Goal: Task Accomplishment & Management: Use online tool/utility

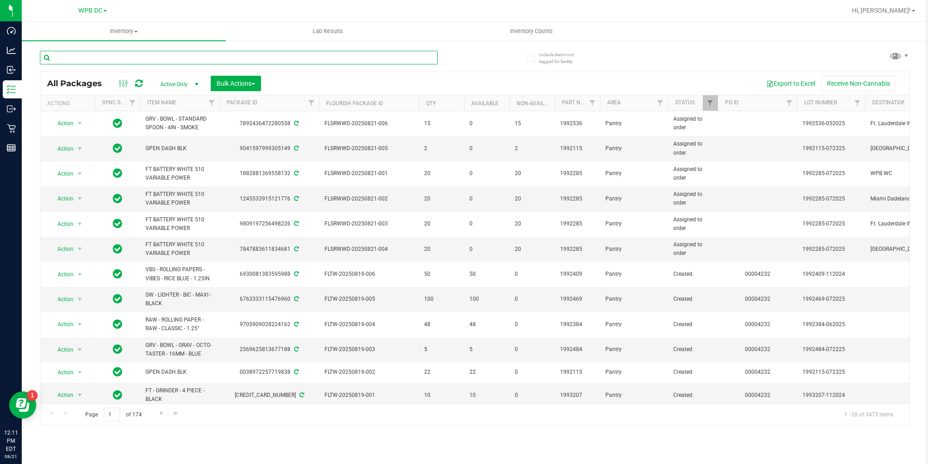
click at [181, 54] on input "text" at bounding box center [239, 58] width 398 height 14
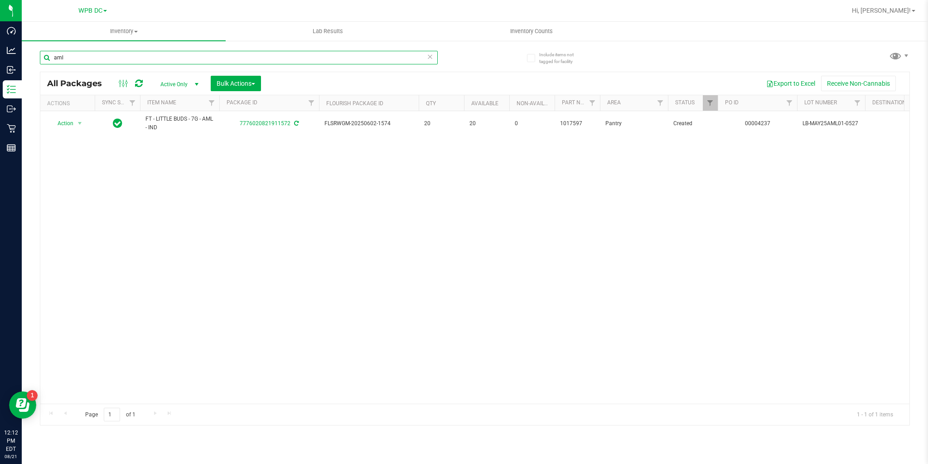
click at [85, 57] on input "aml" at bounding box center [239, 58] width 398 height 14
drag, startPoint x: 78, startPoint y: 56, endPoint x: 43, endPoint y: 54, distance: 35.0
click at [44, 54] on input "aml" at bounding box center [239, 58] width 398 height 14
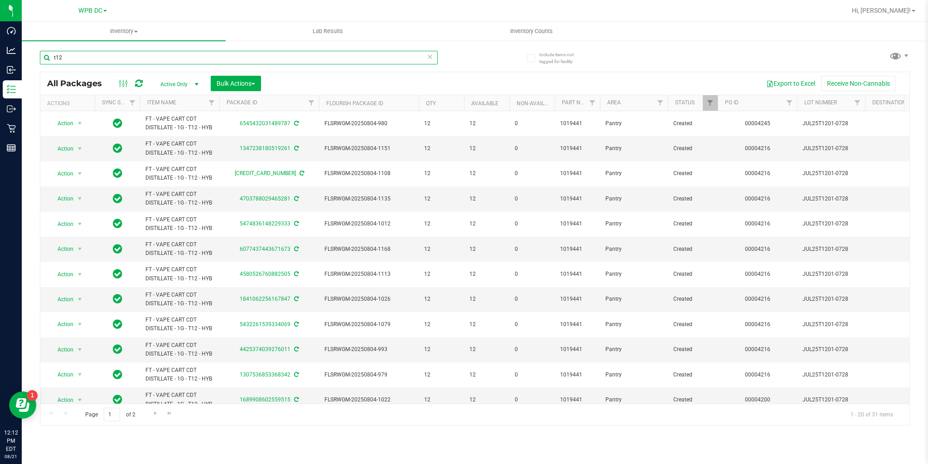
scroll to position [213, 0]
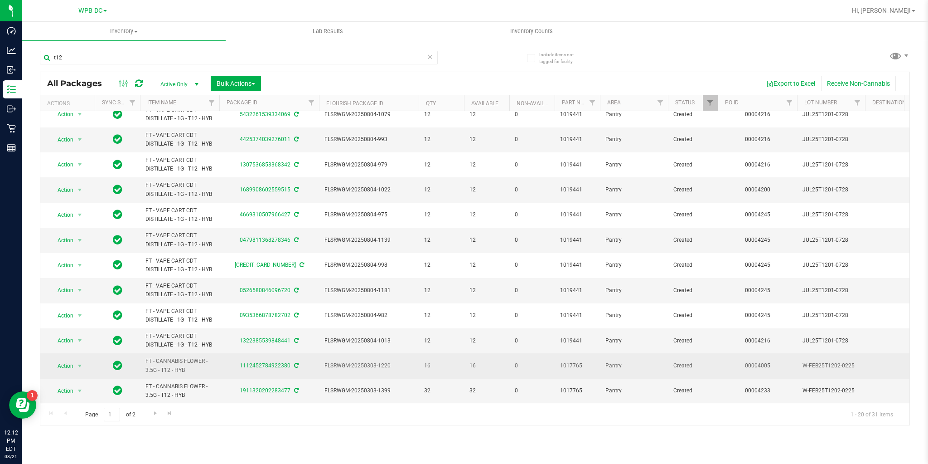
drag, startPoint x: 140, startPoint y: 357, endPoint x: 200, endPoint y: 364, distance: 60.6
click at [200, 364] on td "FT - CANNABIS FLOWER - 3.5G - T12 - HYB" at bounding box center [179, 365] width 79 height 25
copy span "FT - CANNABIS FLOWER - 3.5G - T12 - HYB"
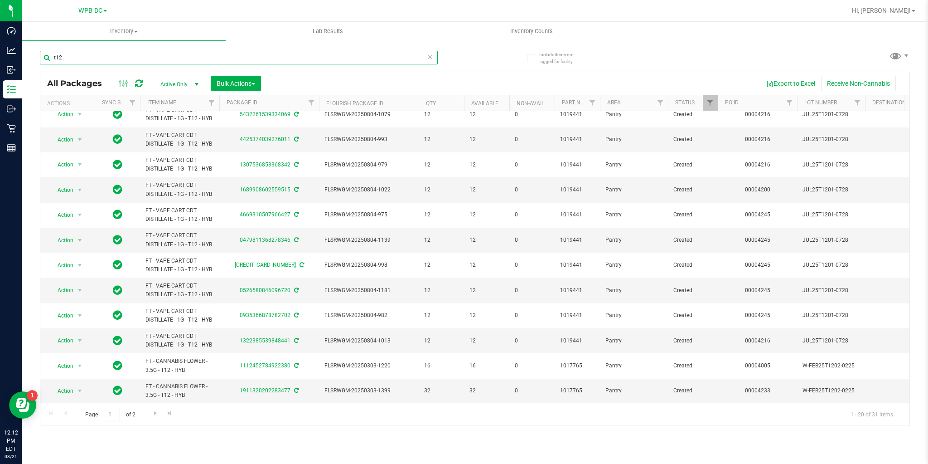
click at [80, 61] on input "t12" at bounding box center [239, 58] width 398 height 14
click at [80, 60] on input "t12" at bounding box center [239, 58] width 398 height 14
paste input "FT - CANNABIS FLOWER - 3.5G - T12 - HYB"
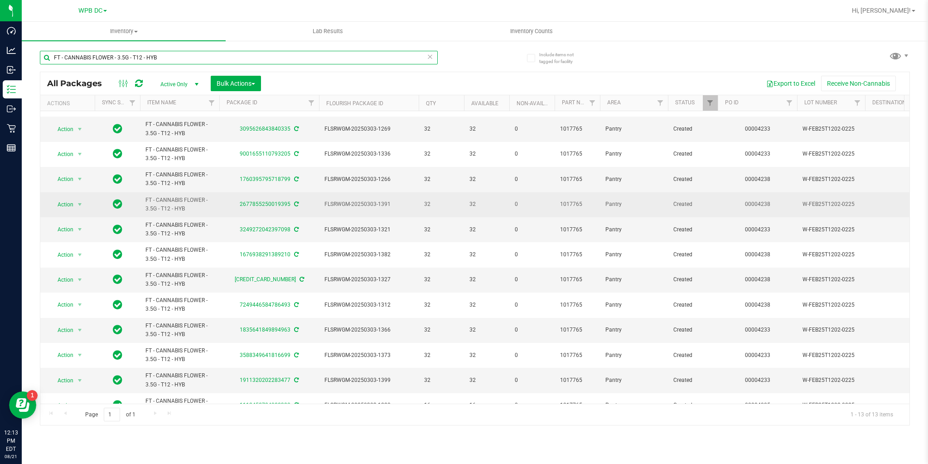
scroll to position [38, 0]
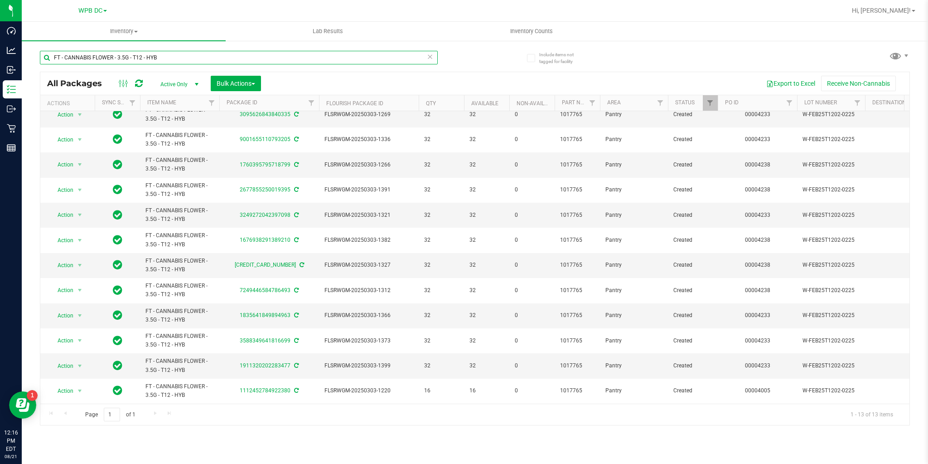
drag, startPoint x: 167, startPoint y: 58, endPoint x: 29, endPoint y: 54, distance: 137.4
click at [29, 54] on div "Include items not tagged for facility FT - CANNABIS FLOWER - 3.5G - T12 - HYB A…" at bounding box center [475, 178] width 907 height 277
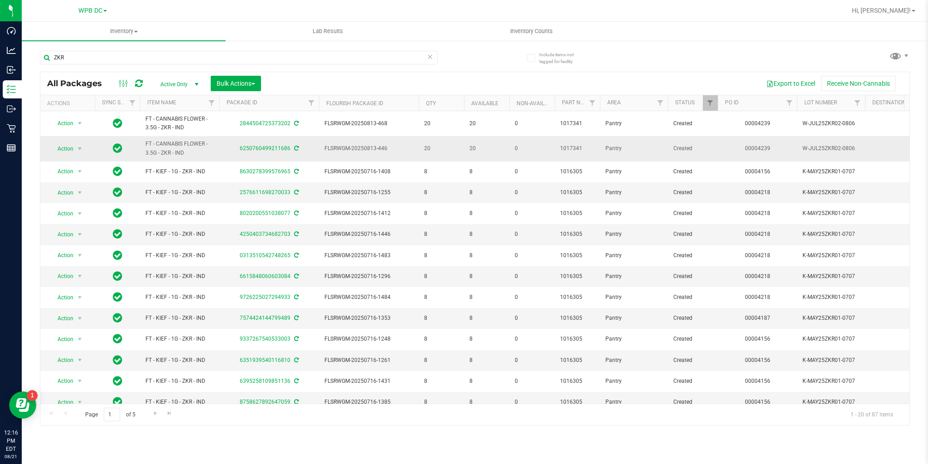
drag, startPoint x: 146, startPoint y: 149, endPoint x: 203, endPoint y: 157, distance: 56.8
click at [203, 157] on td "FT - CANNABIS FLOWER - 3.5G - ZKR - IND" at bounding box center [179, 148] width 79 height 25
copy span "FT - CANNABIS FLOWER - 3.5G - ZKR - IND"
click at [87, 58] on input "ZKR" at bounding box center [239, 58] width 398 height 14
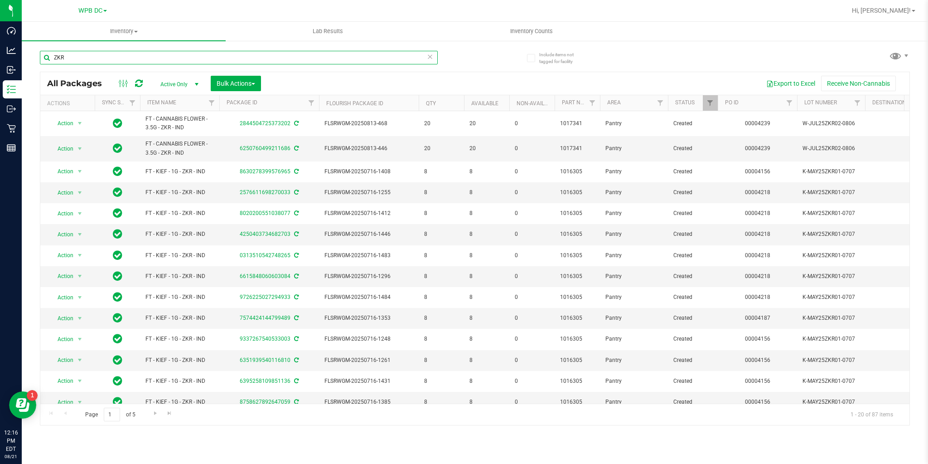
paste input "FT - CANNABIS FLOWER - 3.5G - ZKR - IND"
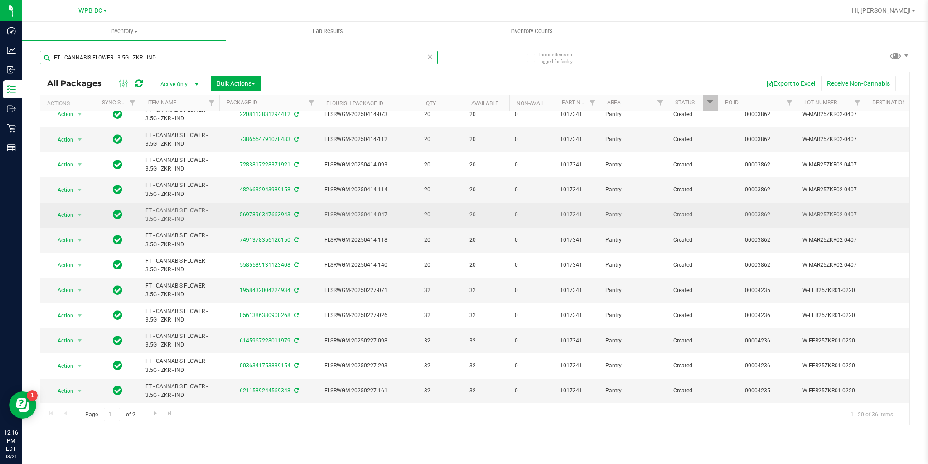
scroll to position [213, 0]
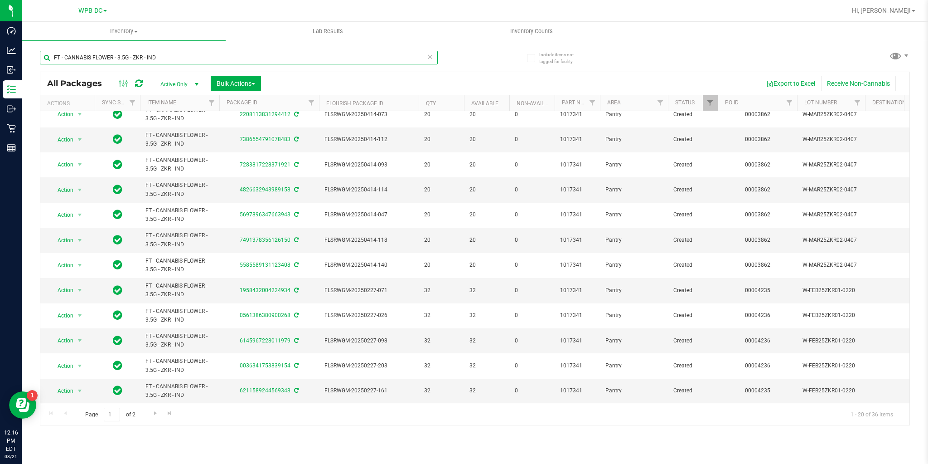
type input "FT - CANNABIS FLOWER - 3.5G - ZKR - IND"
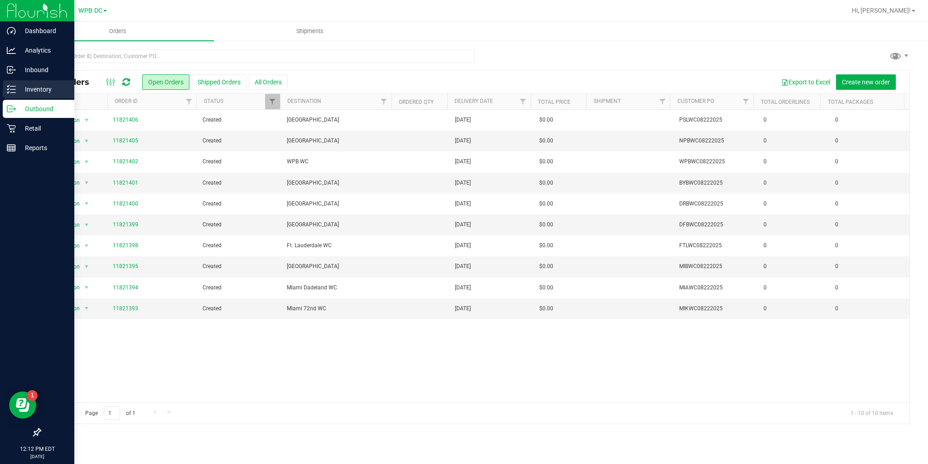
click at [16, 90] on p "Inventory" at bounding box center [43, 89] width 54 height 11
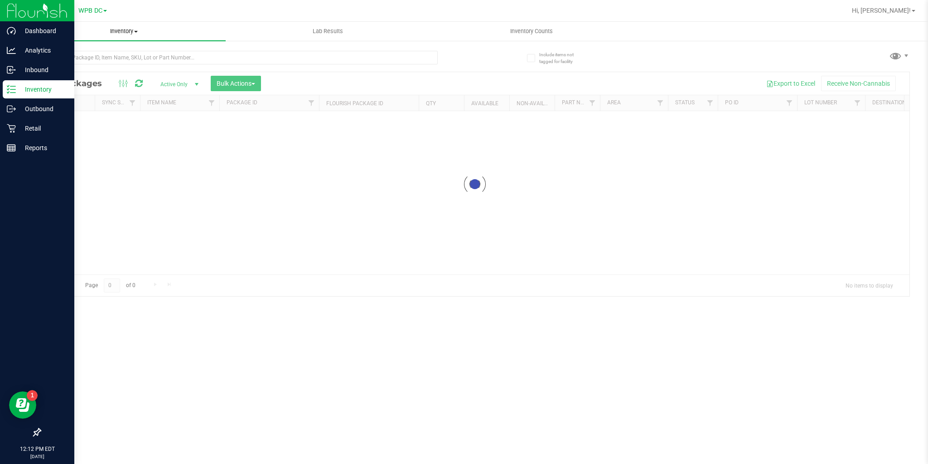
click at [125, 32] on span "Inventory" at bounding box center [124, 31] width 204 height 8
click at [77, 63] on div "Inventory All packages All inventory Waste log Create inventory From packages F…" at bounding box center [475, 243] width 907 height 442
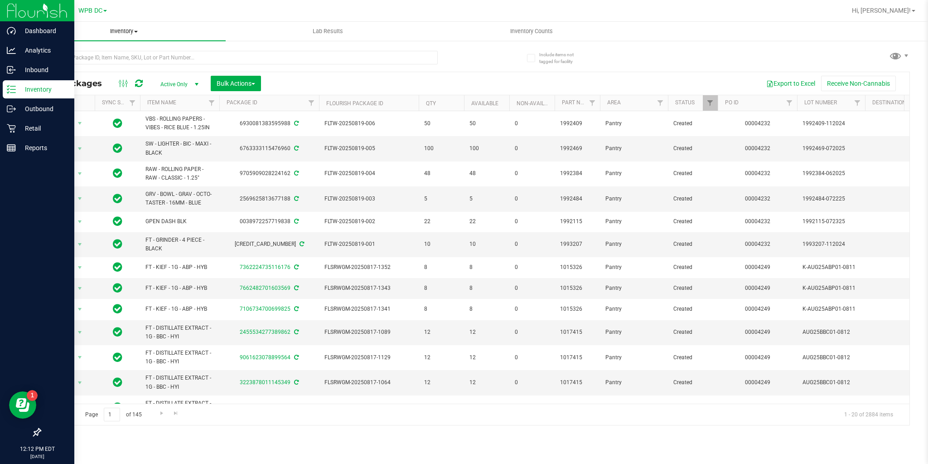
click at [129, 32] on span "Inventory" at bounding box center [124, 31] width 204 height 8
click at [81, 64] on span "All inventory" at bounding box center [52, 66] width 61 height 8
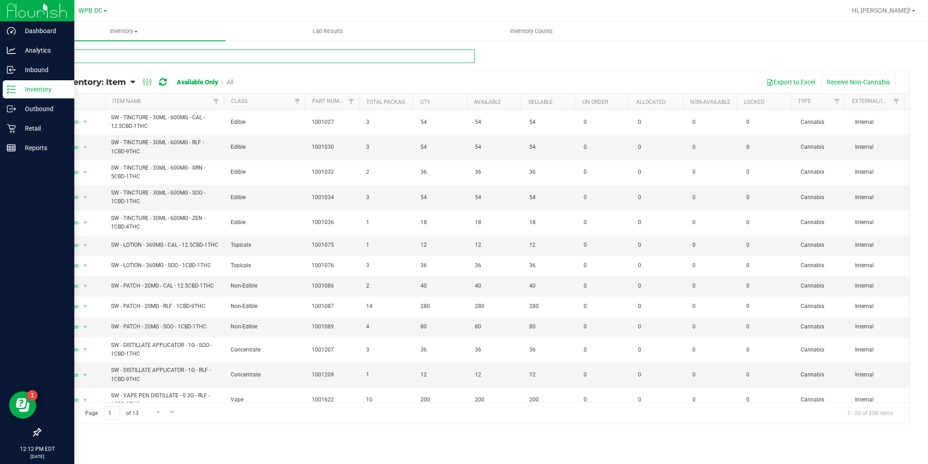
click at [127, 53] on input "text" at bounding box center [257, 56] width 435 height 14
paste input "FT - CANNABIS FLOWER - 3.5G - T12 - HYB"
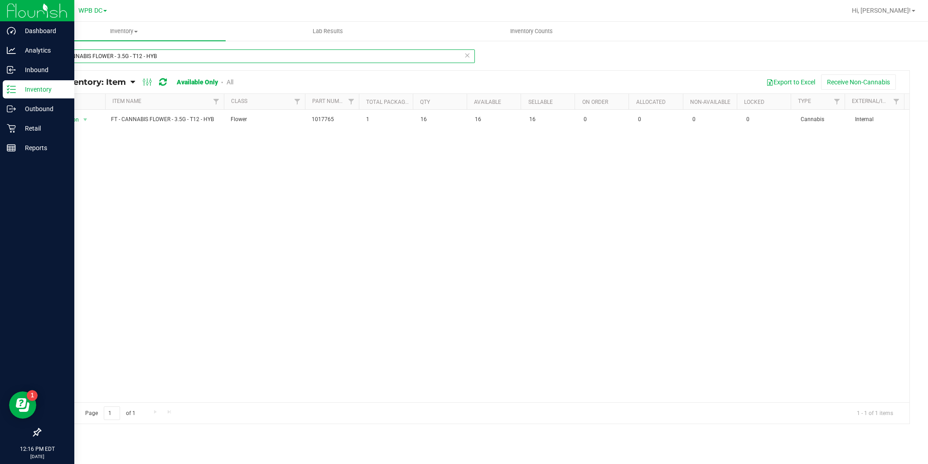
click at [210, 59] on input "FT - CANNABIS FLOWER - 3.5G - T12 - HYB" at bounding box center [257, 56] width 435 height 14
paste input "ZKR - IND"
type input "FT - CANNABIS FLOWER - 3.5G - ZKR - IND"
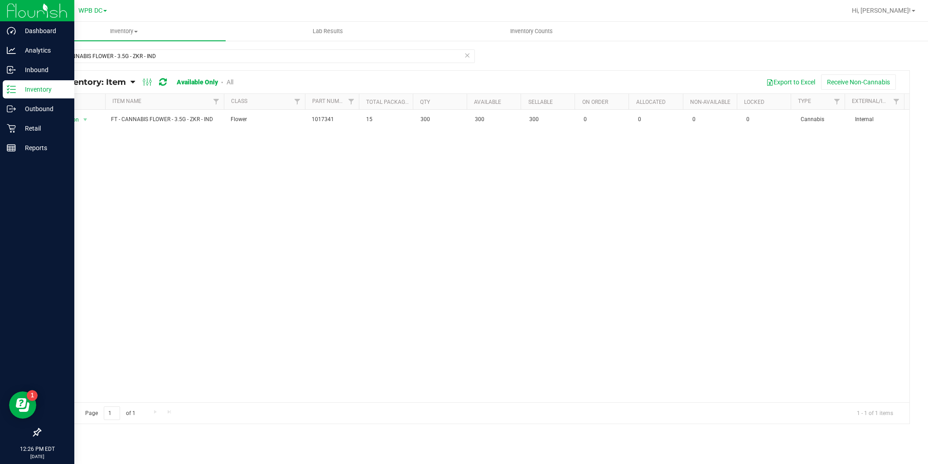
click at [85, 15] on div "WPB DC" at bounding box center [92, 10] width 29 height 11
click at [91, 11] on span "WPB DC" at bounding box center [90, 11] width 24 height 8
click at [59, 112] on link "Miami 72nd WC" at bounding box center [92, 116] width 132 height 12
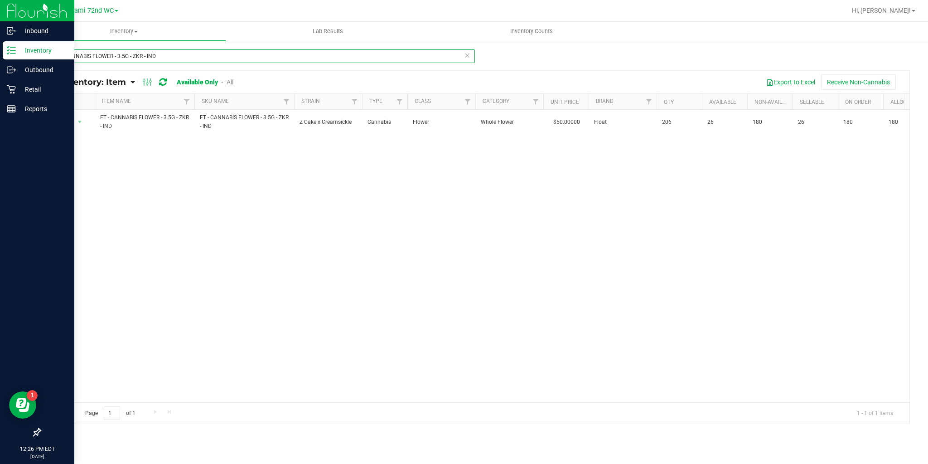
drag, startPoint x: 162, startPoint y: 58, endPoint x: 42, endPoint y: 56, distance: 120.2
click at [42, 56] on input "FT - CANNABIS FLOWER - 3.5G - ZKR - IND" at bounding box center [257, 56] width 435 height 14
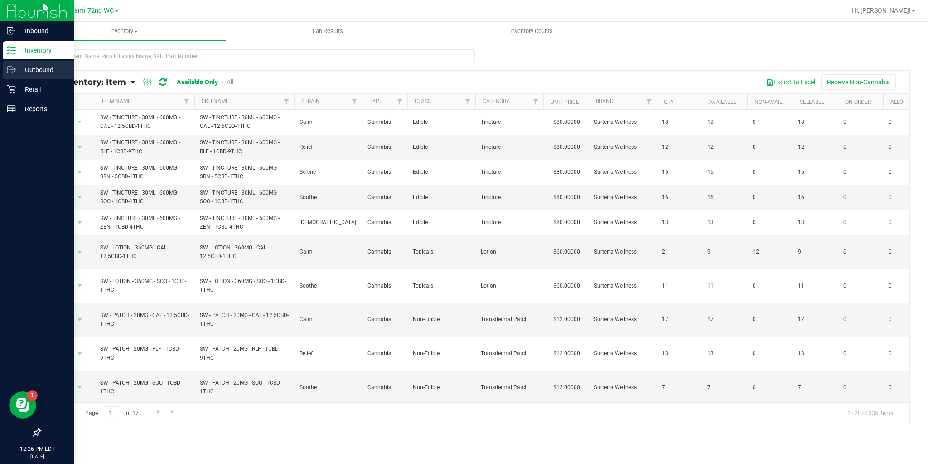
click at [11, 70] on icon at bounding box center [11, 69] width 9 height 9
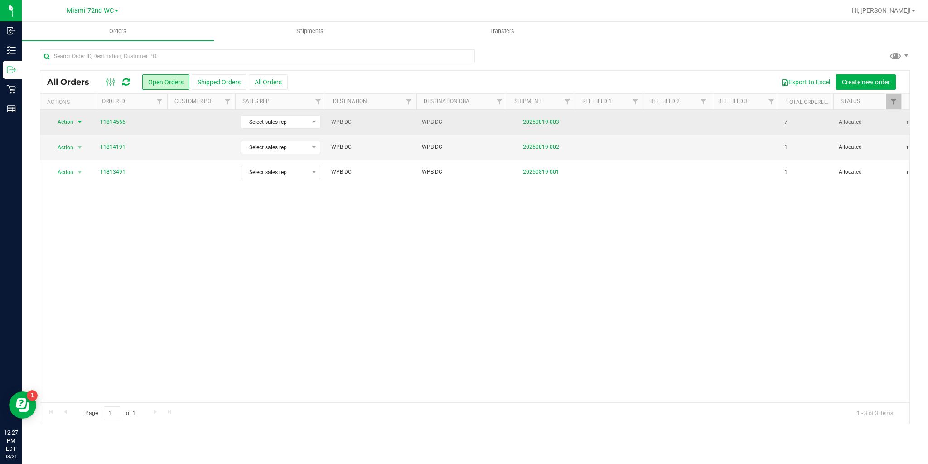
click at [66, 122] on span "Action" at bounding box center [61, 122] width 24 height 13
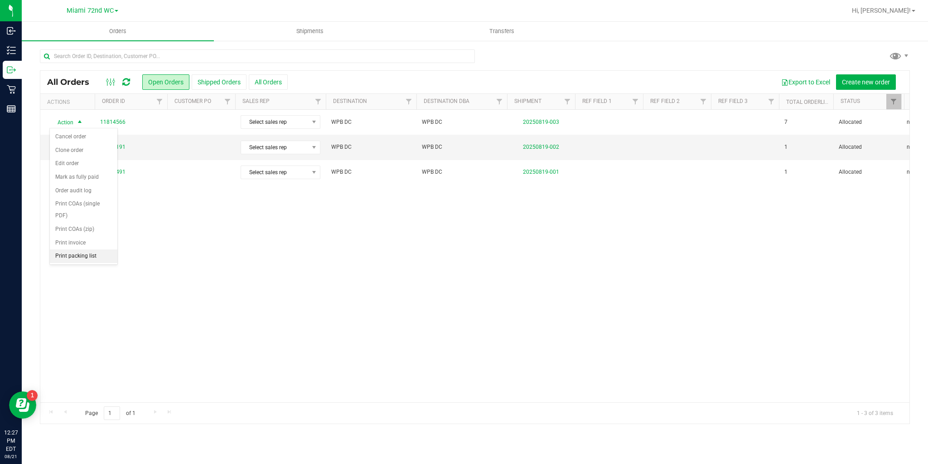
click at [74, 250] on li "Print packing list" at bounding box center [84, 256] width 68 height 14
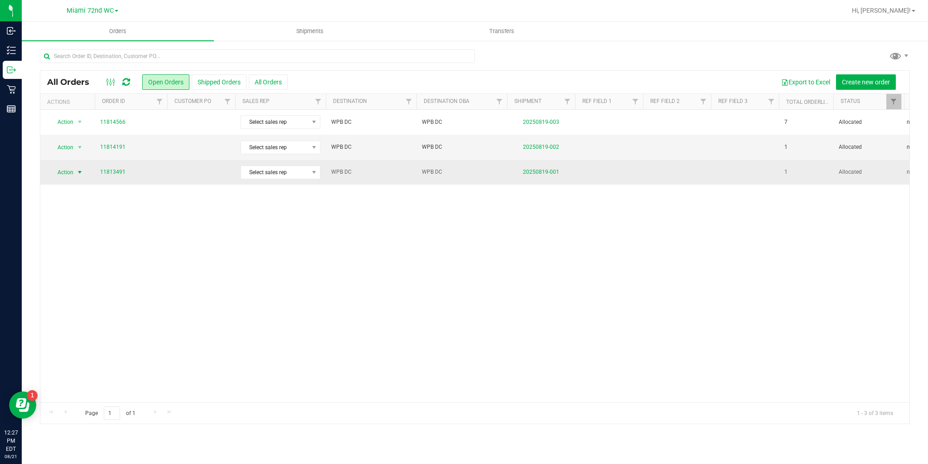
click at [63, 170] on span "Action" at bounding box center [61, 172] width 24 height 13
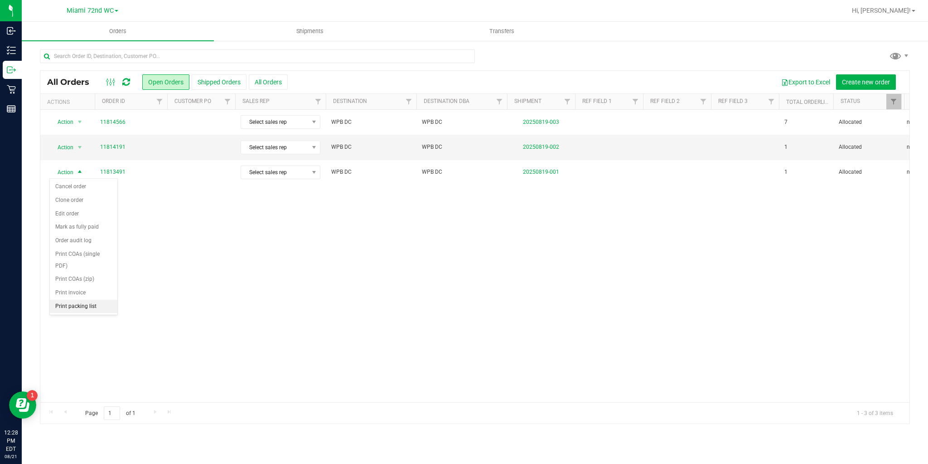
click at [73, 301] on li "Print packing list" at bounding box center [84, 307] width 68 height 14
click at [75, 148] on span "select" at bounding box center [79, 147] width 11 height 13
click at [73, 279] on li "Print packing list" at bounding box center [84, 282] width 68 height 14
click at [108, 145] on link "11814191" at bounding box center [112, 147] width 25 height 9
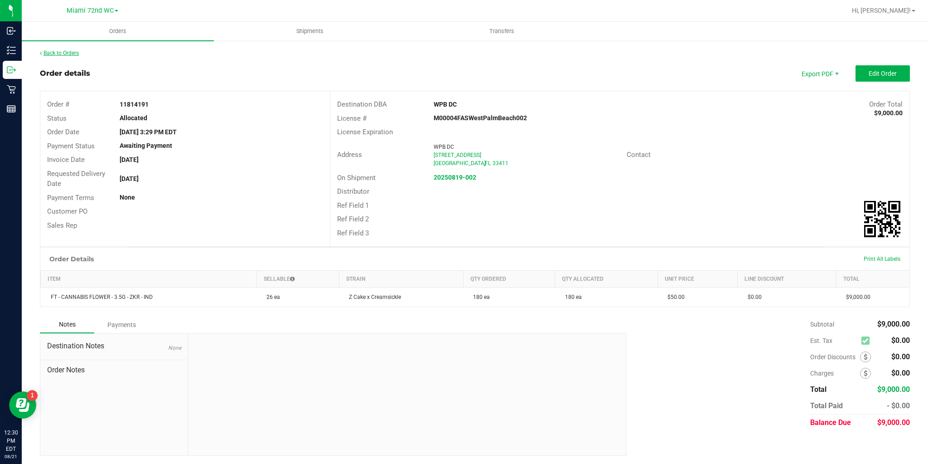
click at [66, 53] on link "Back to Orders" at bounding box center [59, 53] width 39 height 6
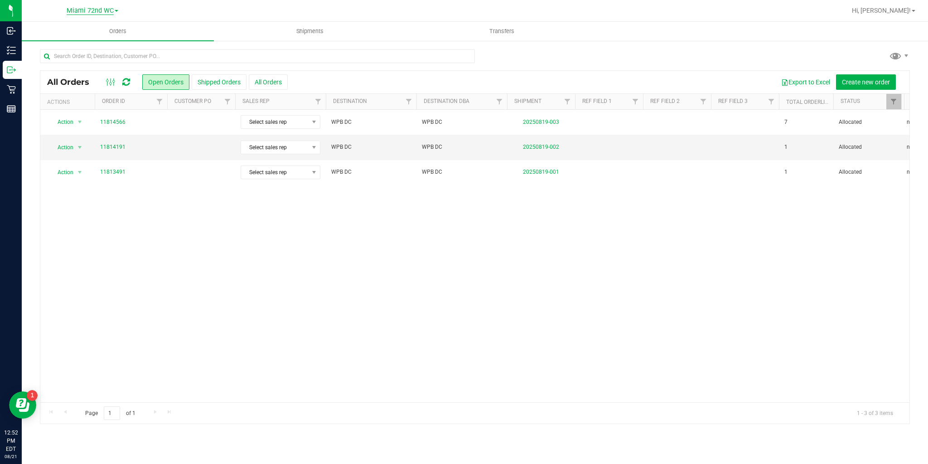
click at [90, 12] on span "Miami 72nd WC" at bounding box center [90, 11] width 47 height 8
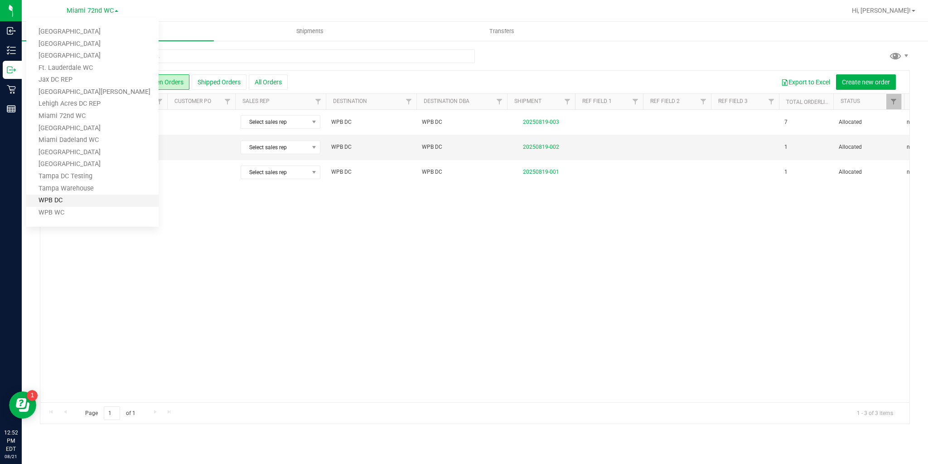
click at [58, 205] on link "WPB DC" at bounding box center [92, 200] width 132 height 12
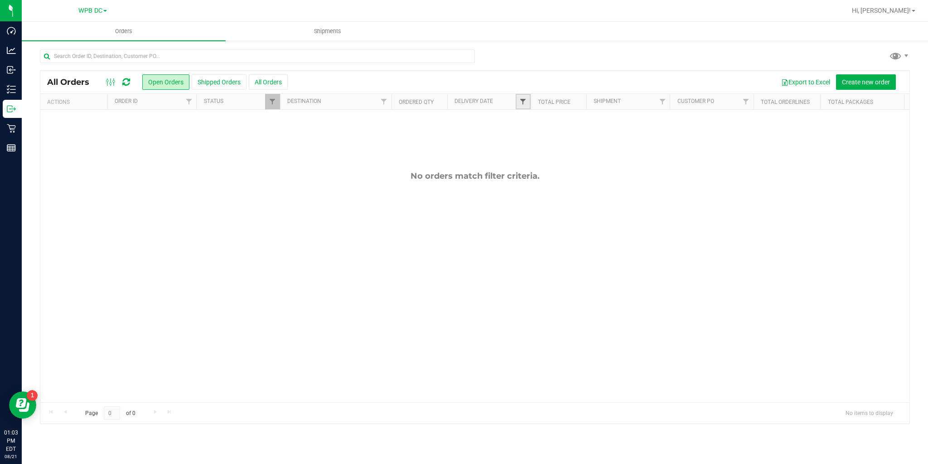
click at [522, 102] on span "Filter" at bounding box center [523, 101] width 7 height 7
click at [611, 153] on span "select" at bounding box center [607, 156] width 7 height 7
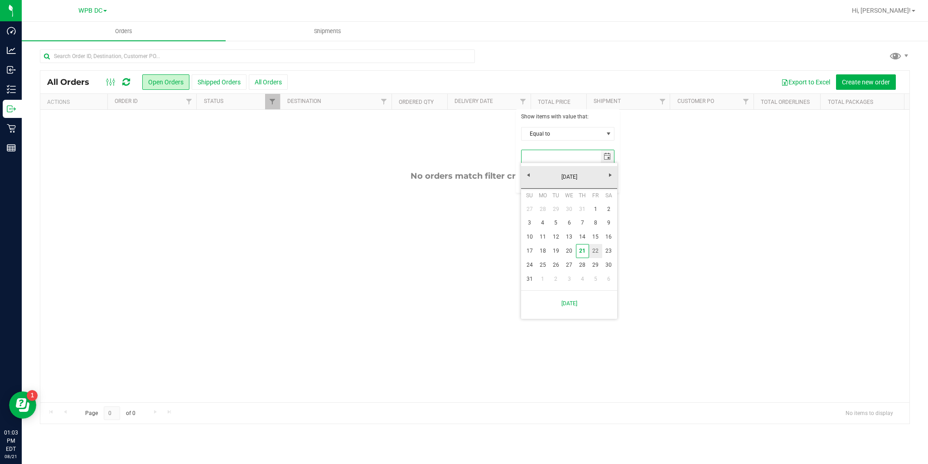
click at [594, 250] on link "22" at bounding box center [595, 251] width 13 height 14
type input "8/22/2025"
click at [547, 183] on button "Filter" at bounding box center [543, 180] width 44 height 20
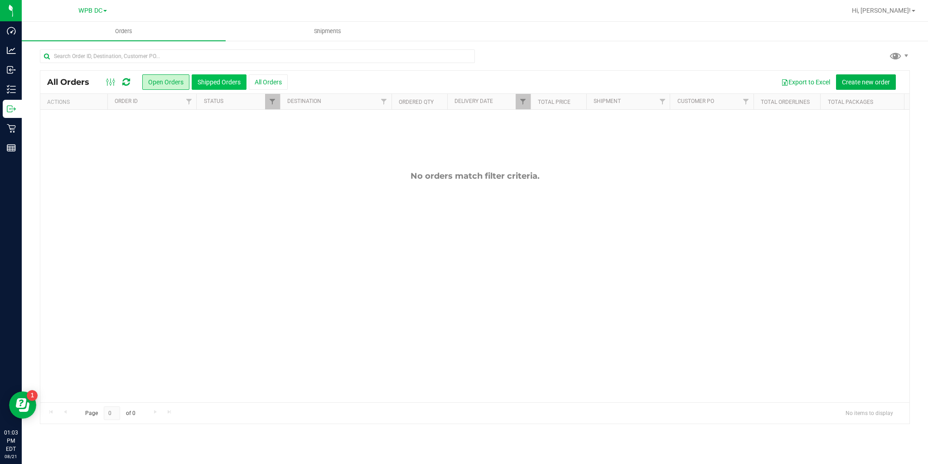
click at [214, 79] on button "Shipped Orders" at bounding box center [219, 81] width 55 height 15
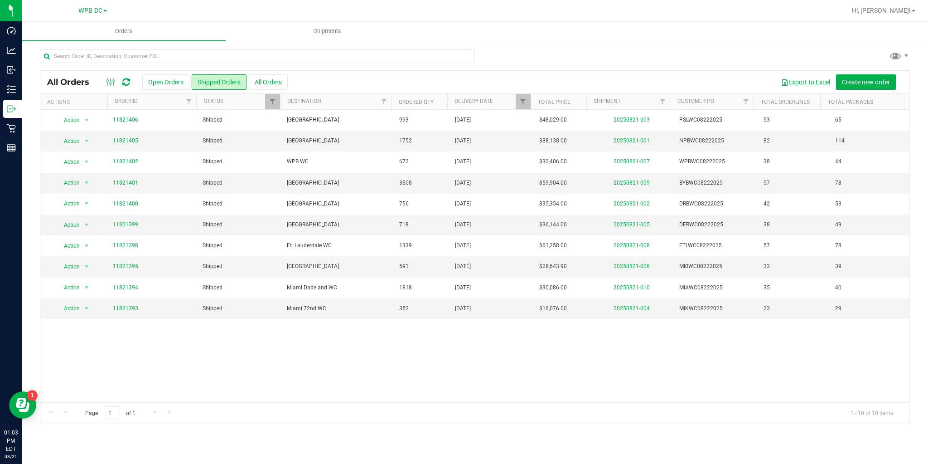
click at [807, 83] on button "Export to Excel" at bounding box center [806, 81] width 61 height 15
click at [127, 264] on link "11821395" at bounding box center [125, 266] width 25 height 9
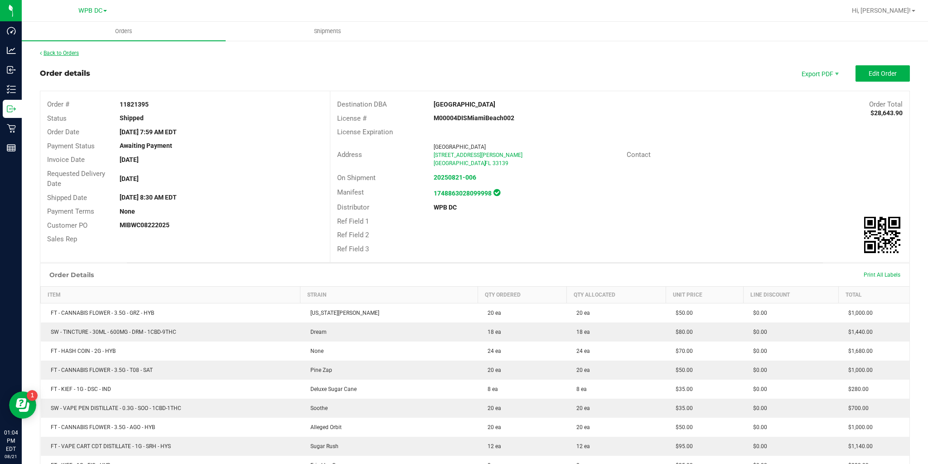
click at [79, 53] on link "Back to Orders" at bounding box center [59, 53] width 39 height 6
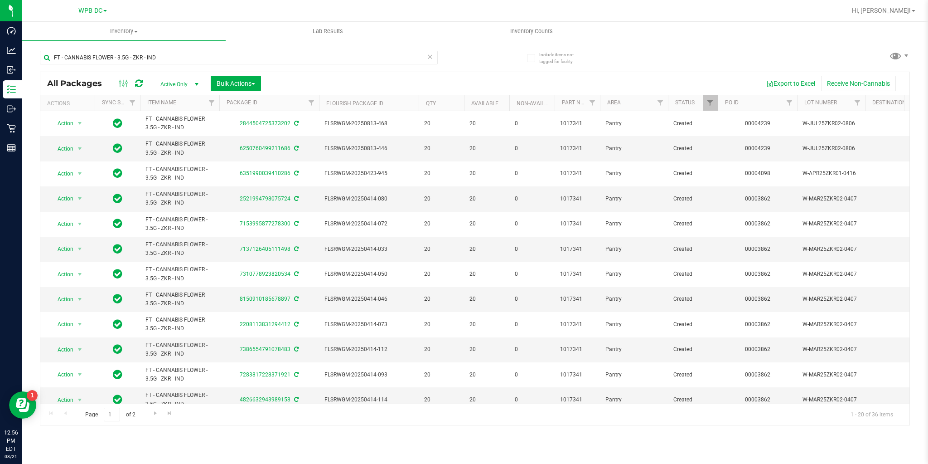
scroll to position [213, 0]
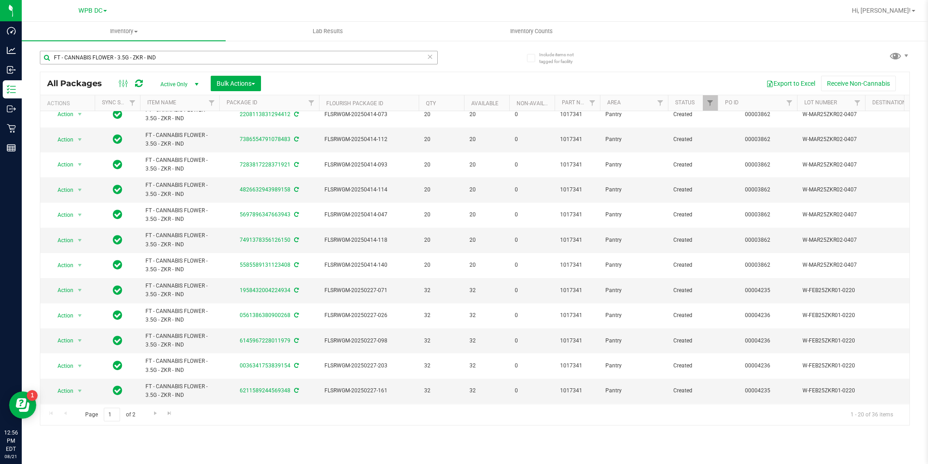
drag, startPoint x: 178, startPoint y: 52, endPoint x: 41, endPoint y: 58, distance: 137.1
click at [41, 58] on input "FT - CANNABIS FLOWER - 3.5G - ZKR - IND" at bounding box center [239, 58] width 398 height 14
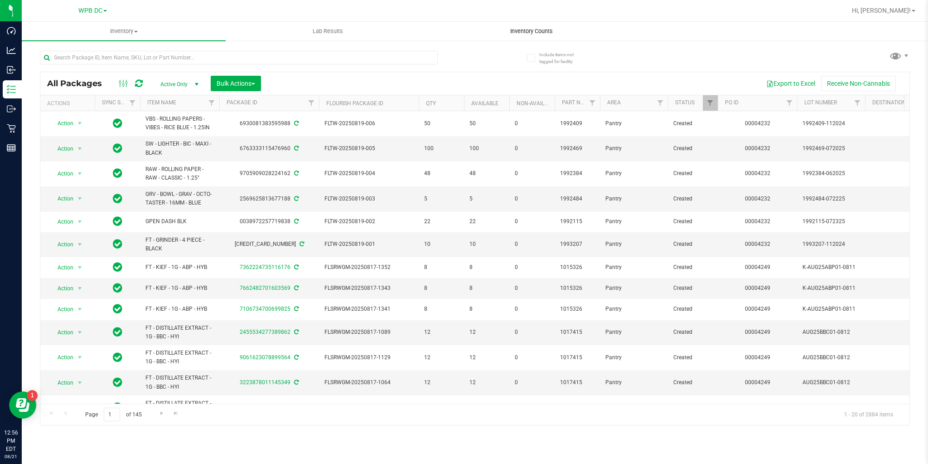
click at [518, 34] on span "Inventory Counts" at bounding box center [531, 31] width 67 height 8
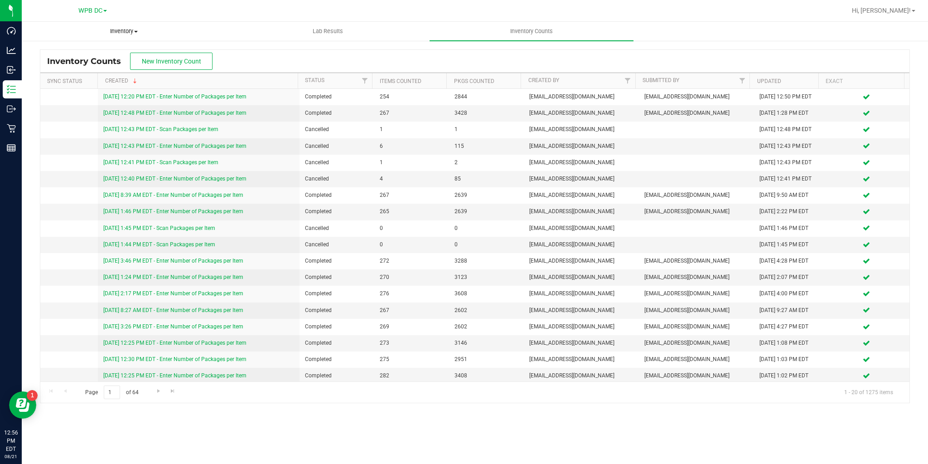
click at [116, 33] on span "Inventory" at bounding box center [123, 31] width 203 height 8
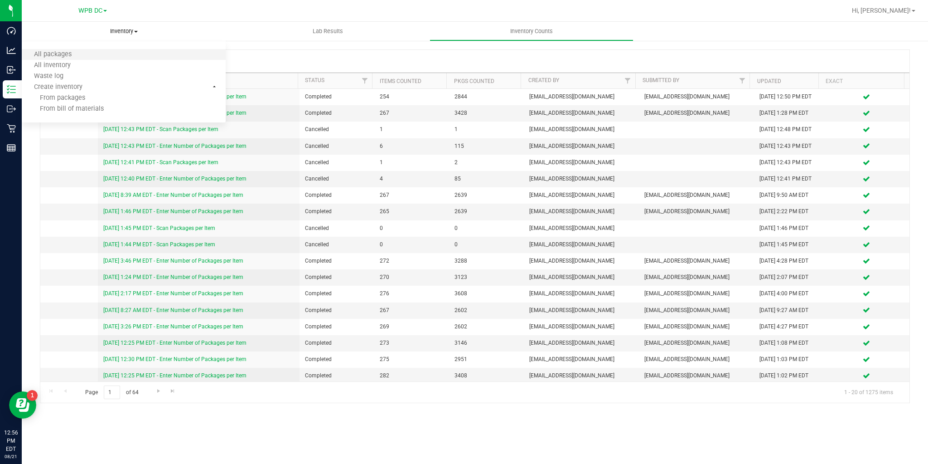
click at [95, 56] on li "All packages" at bounding box center [124, 54] width 204 height 11
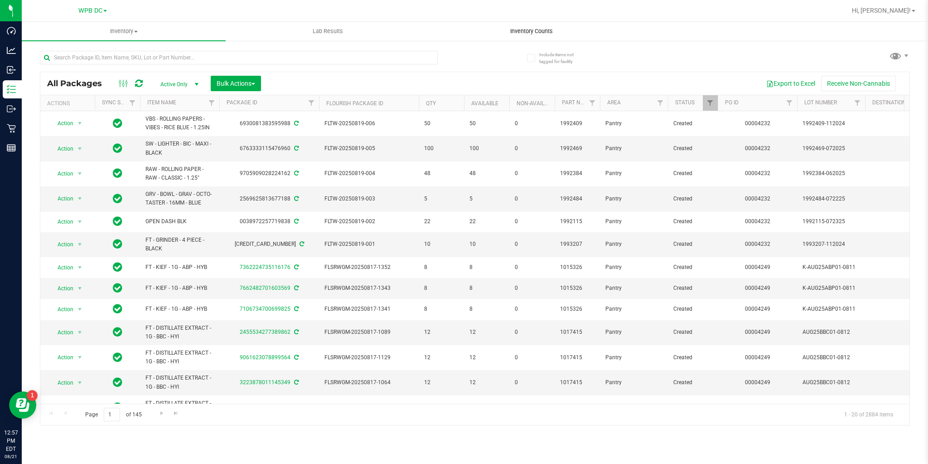
click at [519, 30] on span "Inventory Counts" at bounding box center [531, 31] width 67 height 8
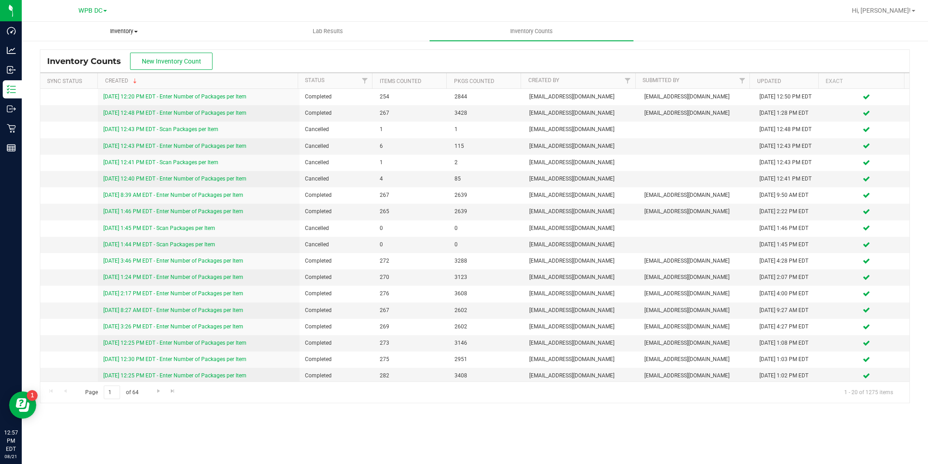
click at [136, 33] on span "Inventory" at bounding box center [123, 31] width 203 height 8
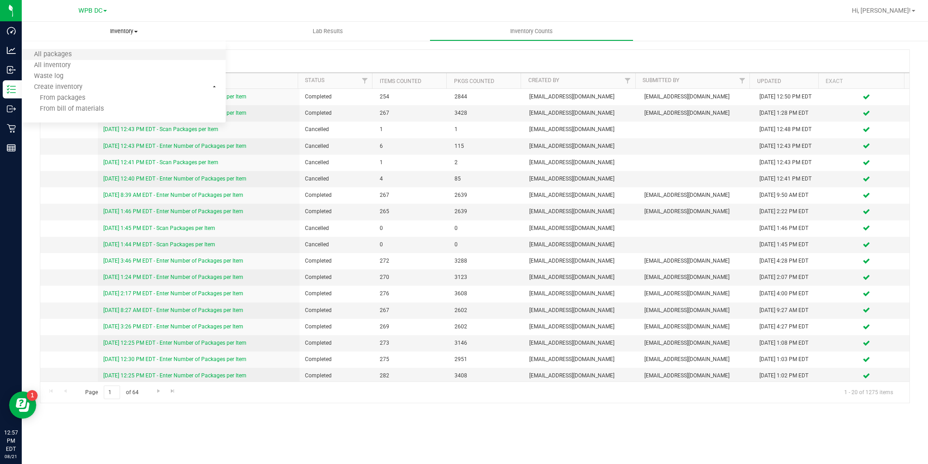
click at [98, 51] on li "All packages" at bounding box center [124, 54] width 204 height 11
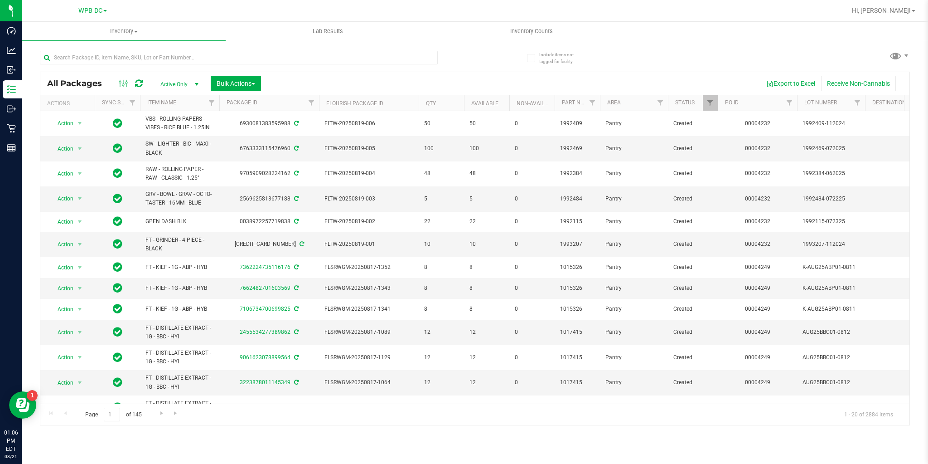
click at [140, 84] on icon at bounding box center [139, 83] width 8 height 9
